Goal: Task Accomplishment & Management: Use online tool/utility

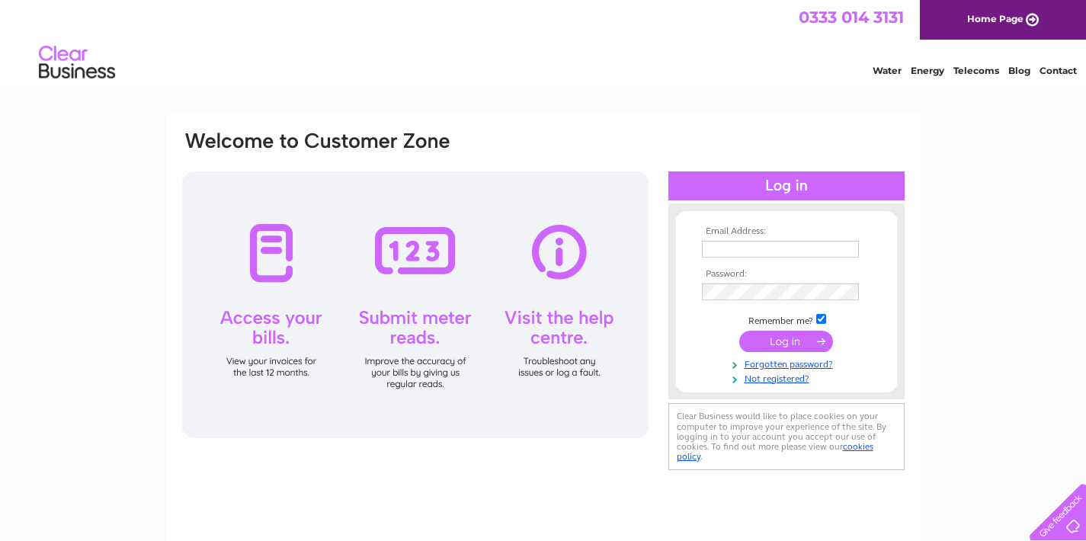
click at [806, 248] on input "text" at bounding box center [780, 249] width 157 height 17
type input "akram2777@yahoo.com"
click at [784, 341] on input "submit" at bounding box center [786, 342] width 94 height 21
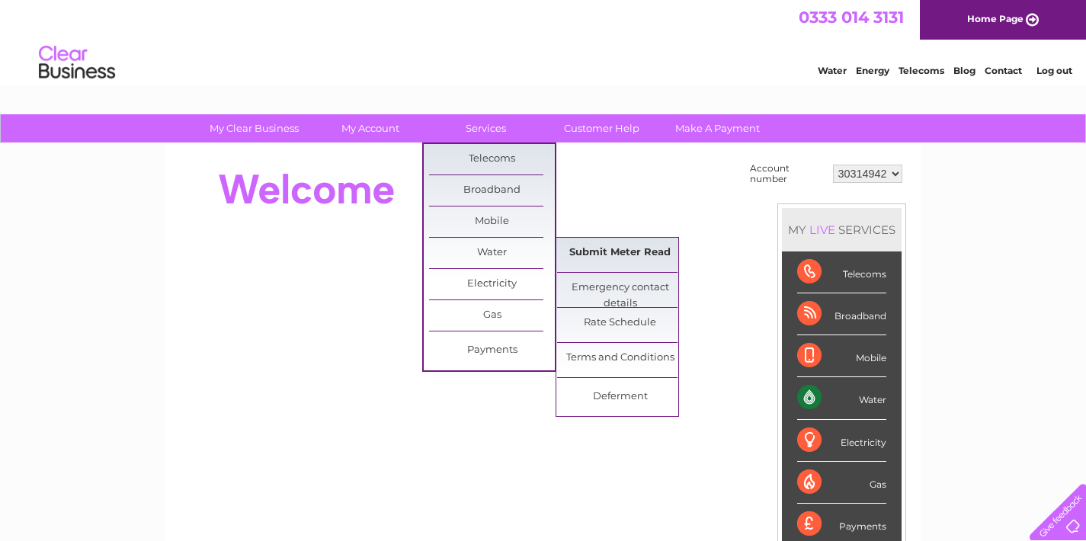
click at [609, 252] on link "Submit Meter Read" at bounding box center [620, 253] width 126 height 30
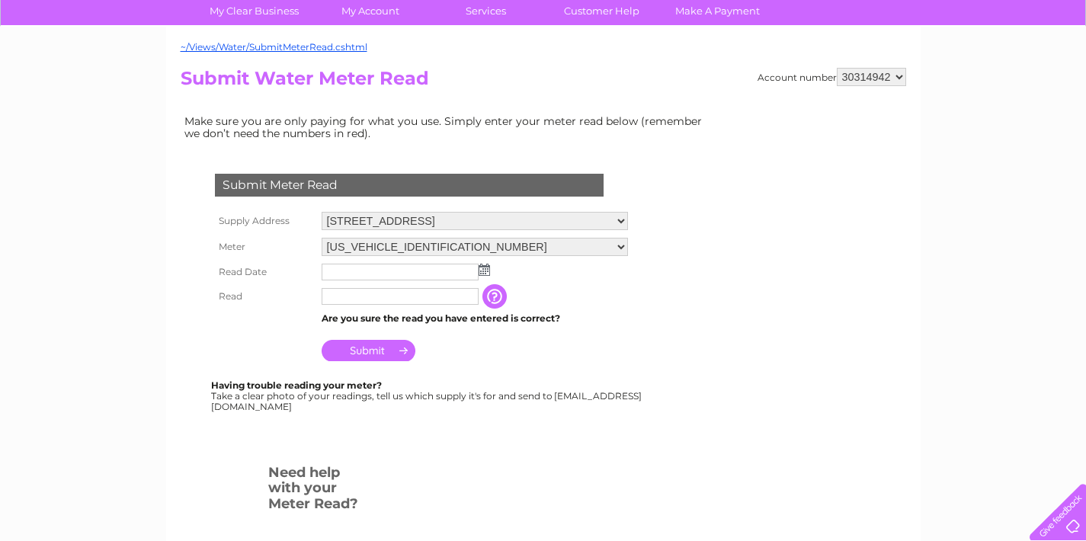
scroll to position [173, 0]
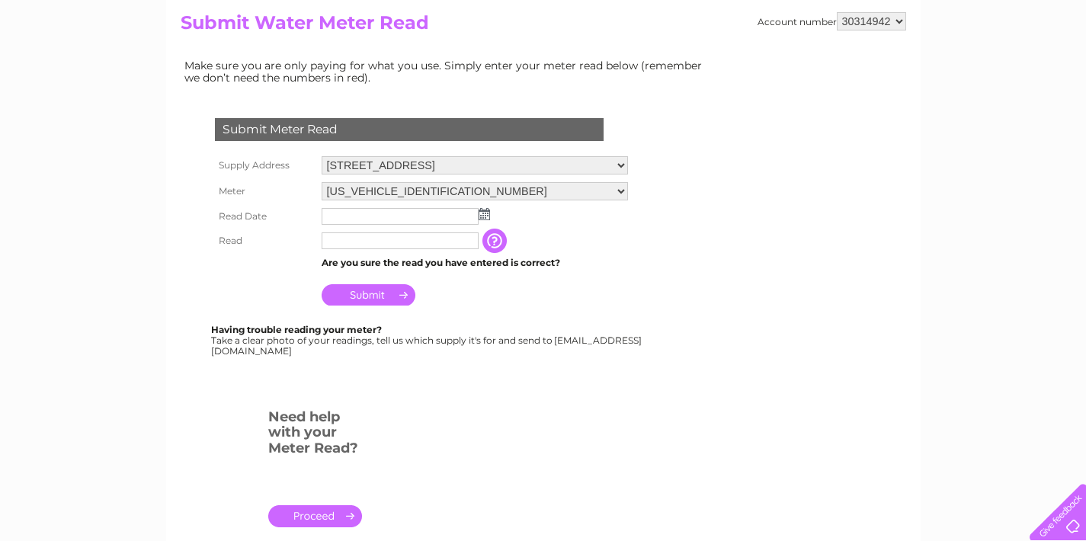
click at [486, 216] on img at bounding box center [483, 214] width 11 height 12
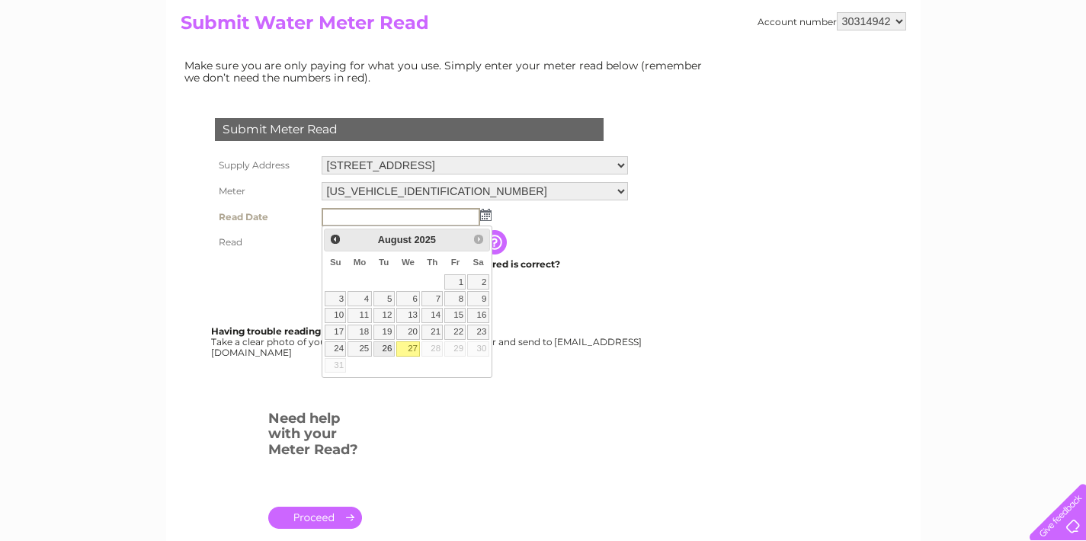
click at [387, 346] on link "26" at bounding box center [383, 348] width 21 height 15
type input "[DATE]"
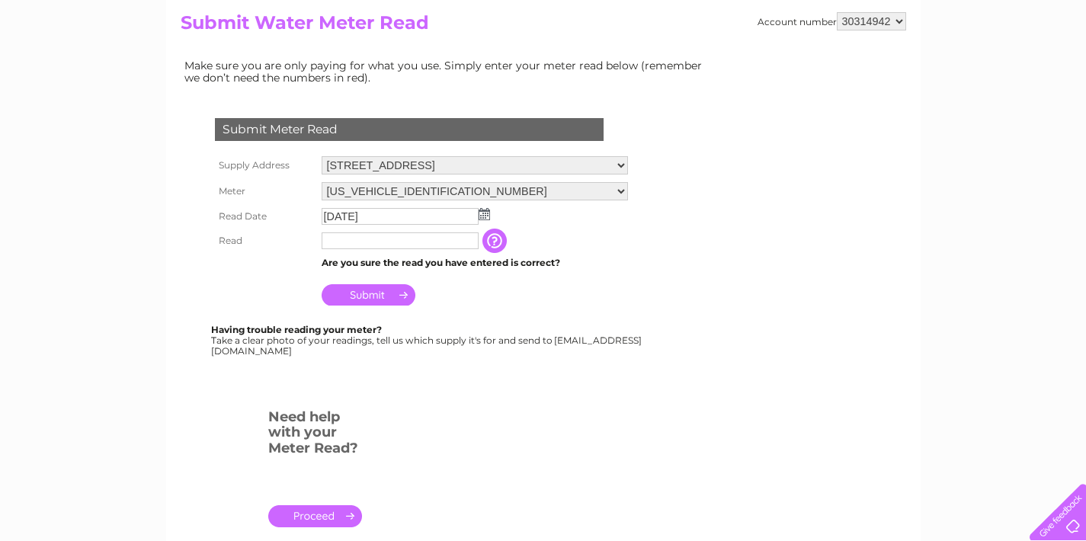
click at [414, 239] on input "text" at bounding box center [400, 240] width 157 height 17
type input "0099"
click at [363, 296] on input "Submit" at bounding box center [369, 296] width 94 height 21
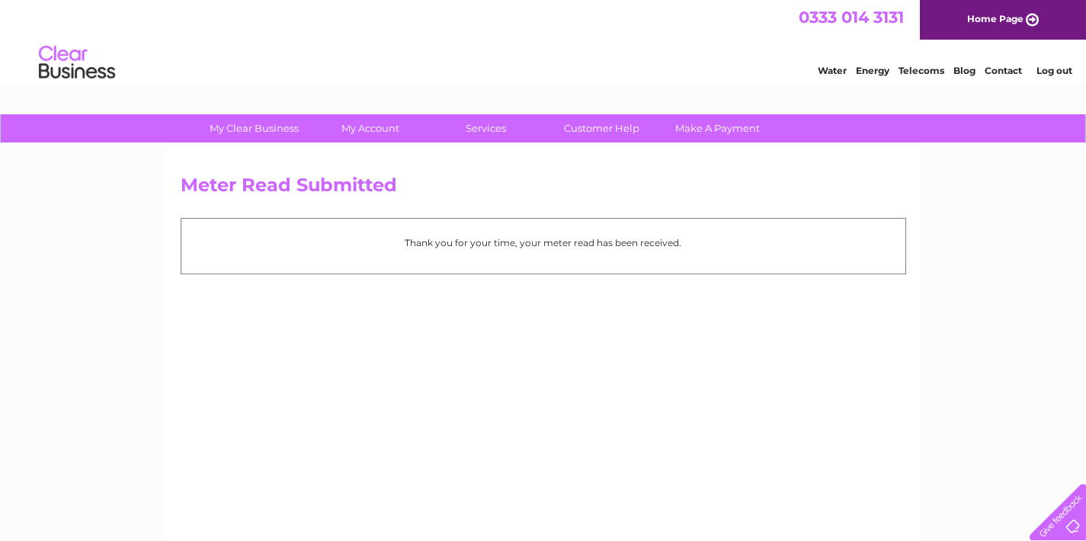
scroll to position [24, 0]
